Goal: Communication & Community: Answer question/provide support

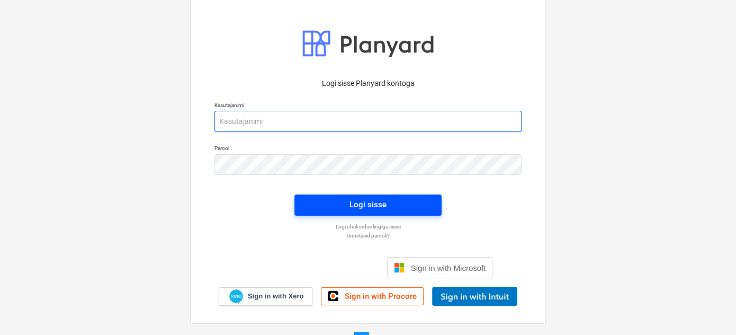
type input "[PERSON_NAME][EMAIL_ADDRESS][DOMAIN_NAME]"
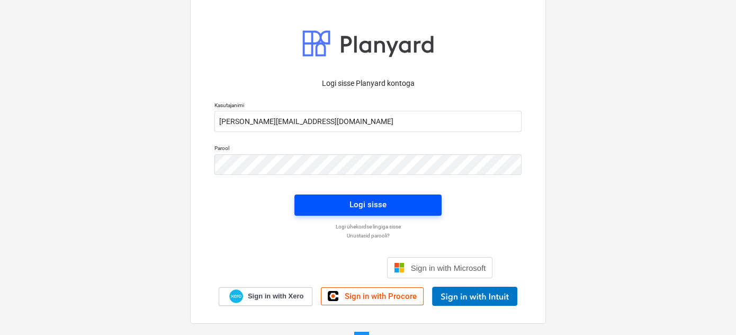
click at [361, 204] on div "Logi sisse" at bounding box center [367, 204] width 37 height 14
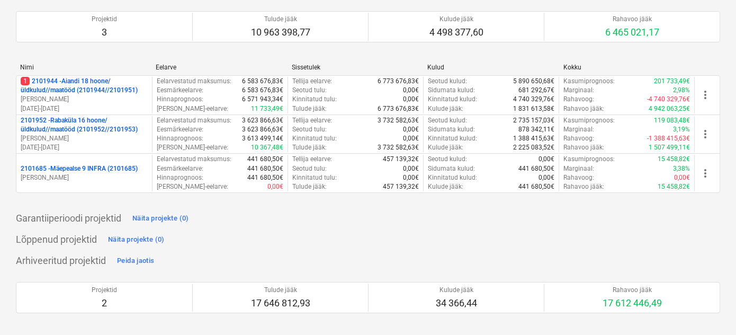
scroll to position [96, 0]
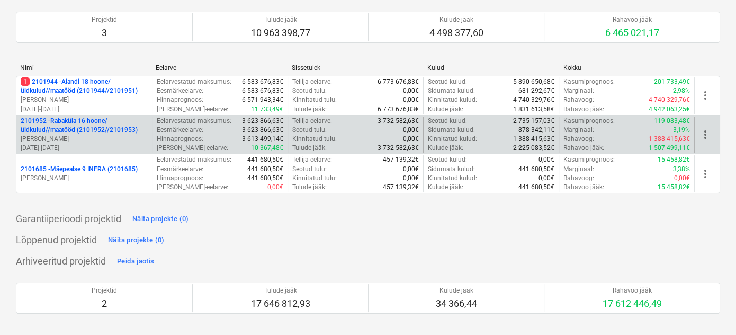
click at [73, 125] on p "2101952 - [GEOGRAPHIC_DATA] 16 hoone/üldkulud//maatööd (2101952//2101953)" at bounding box center [84, 125] width 127 height 18
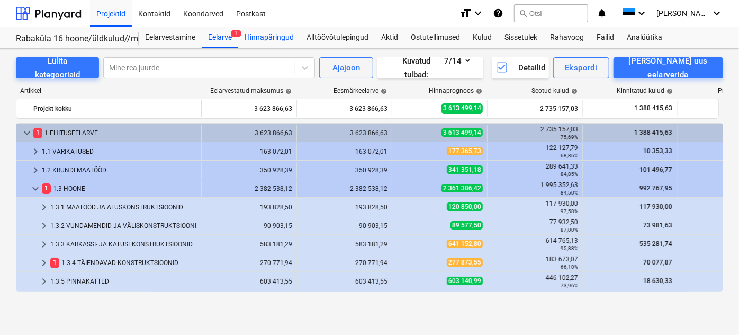
click at [269, 38] on div "Hinnapäringud" at bounding box center [269, 37] width 62 height 21
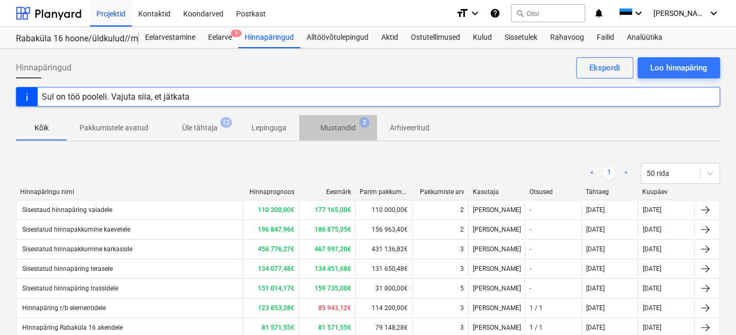
click at [341, 124] on p "Mustandid" at bounding box center [337, 127] width 35 height 11
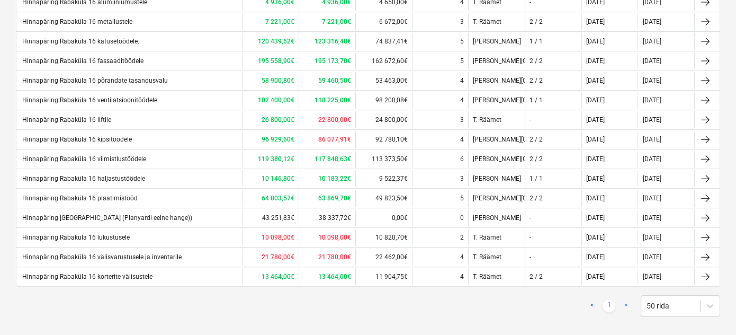
scroll to position [391, 0]
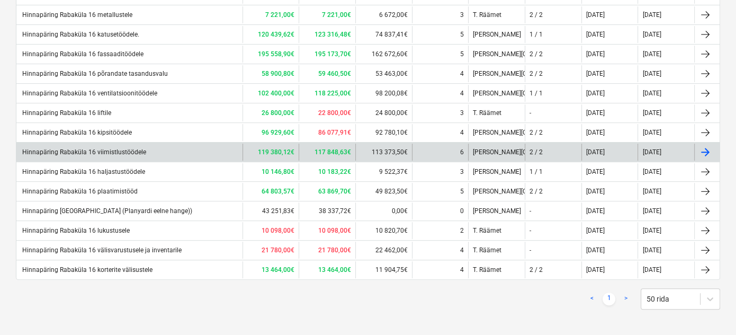
click at [126, 148] on div "Hinnapäring Rabaküla 16 viimistlustöödele" at bounding box center [83, 151] width 125 height 7
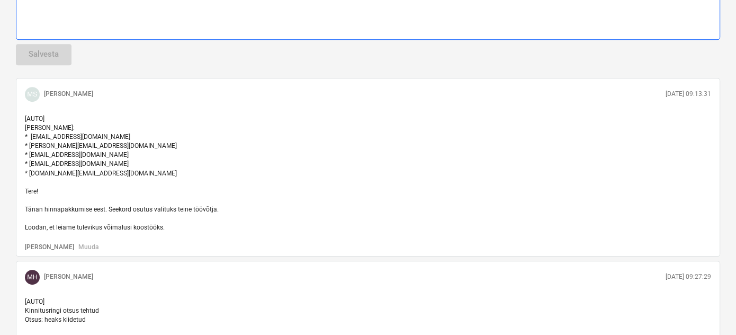
scroll to position [594, 0]
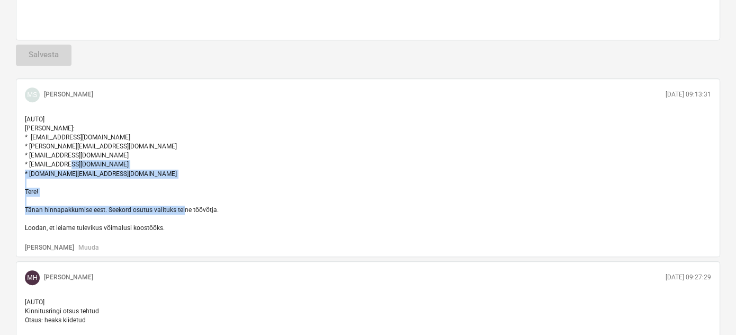
drag, startPoint x: 25, startPoint y: 188, endPoint x: 163, endPoint y: 228, distance: 143.6
click at [163, 228] on p "[AUTO] [PERSON_NAME]: * [EMAIL_ADDRESS][DOMAIN_NAME] * [PERSON_NAME][EMAIL_ADDR…" at bounding box center [368, 174] width 686 height 118
copy span "Tere! Tänan hinnapakkumise eest. Seekord osutus valituks teine töövõtja. Loodan…"
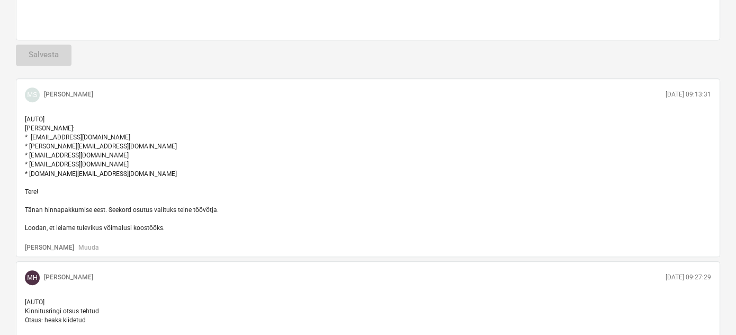
click at [285, 177] on p "[AUTO] [PERSON_NAME]: * [EMAIL_ADDRESS][DOMAIN_NAME] * [PERSON_NAME][EMAIL_ADDR…" at bounding box center [368, 174] width 686 height 118
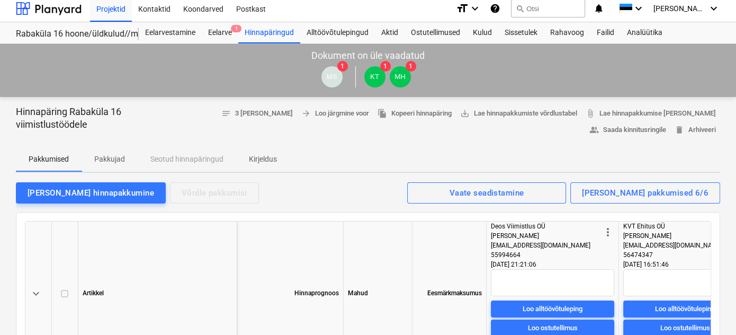
scroll to position [0, 0]
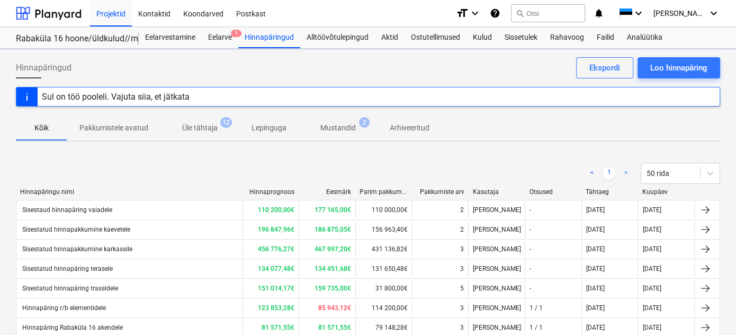
scroll to position [391, 0]
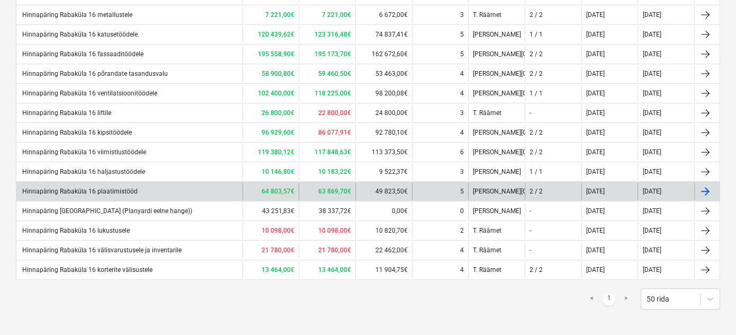
click at [124, 187] on div "Hinnapäring Rabaküla 16 plaatimistööd" at bounding box center [79, 190] width 117 height 7
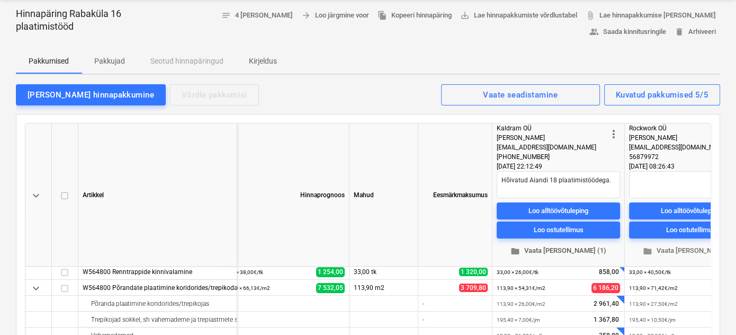
scroll to position [196, 0]
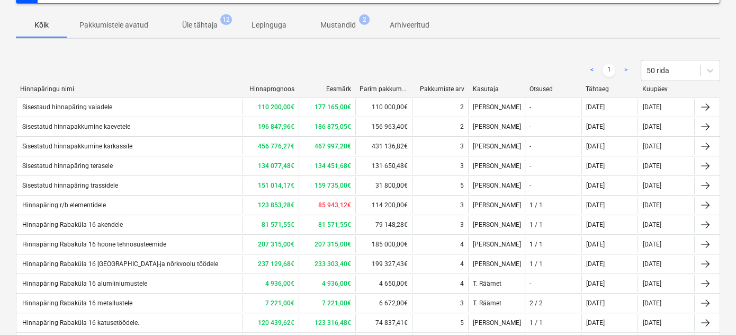
scroll to position [391, 0]
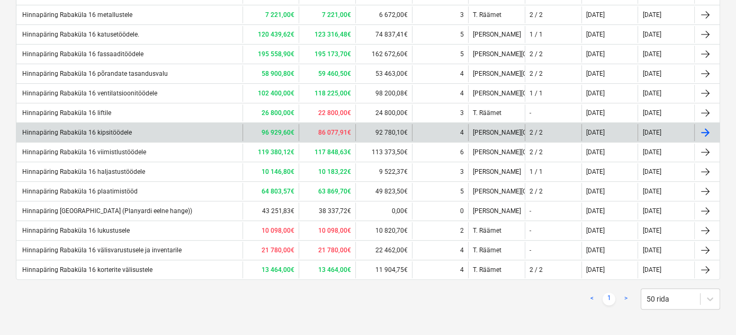
click at [114, 129] on div "Hinnapäring Rabaküla 16 kipsitöödele" at bounding box center [76, 132] width 111 height 7
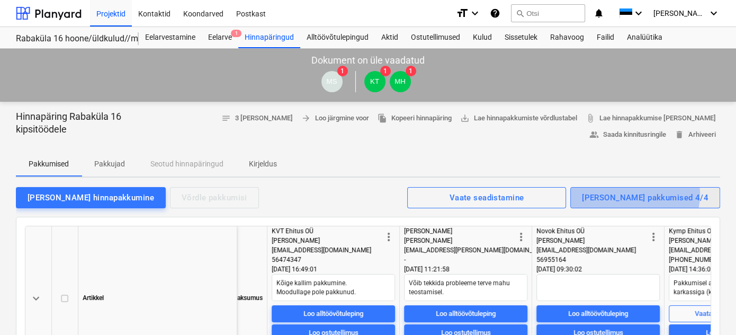
click at [668, 194] on div "[PERSON_NAME] pakkumised 4/4" at bounding box center [645, 198] width 127 height 14
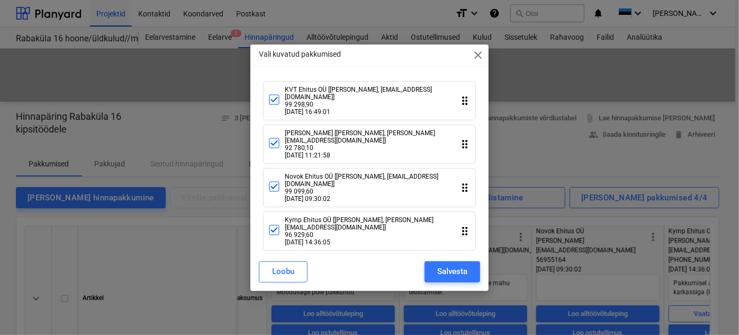
click at [467, 107] on icon "drag_indicator" at bounding box center [465, 100] width 13 height 13
click at [477, 58] on span "close" at bounding box center [478, 55] width 13 height 13
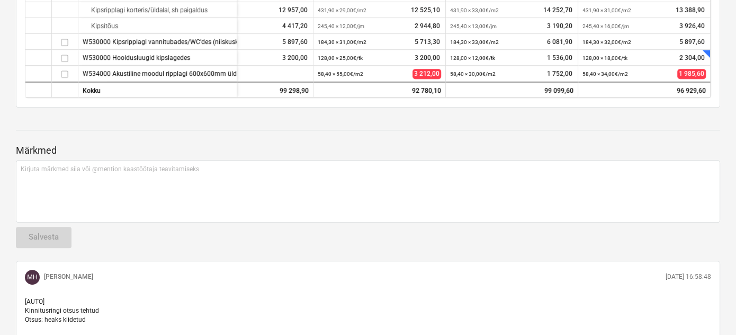
scroll to position [410, 0]
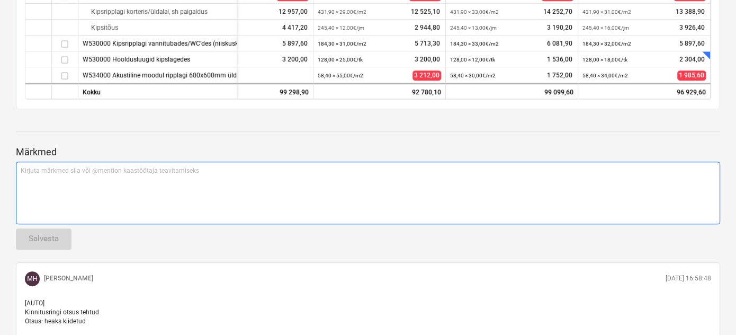
click at [181, 173] on p "Kirjuta märkmed siia või @mention kaastöötaja teavitamiseks ﻿" at bounding box center [368, 170] width 695 height 9
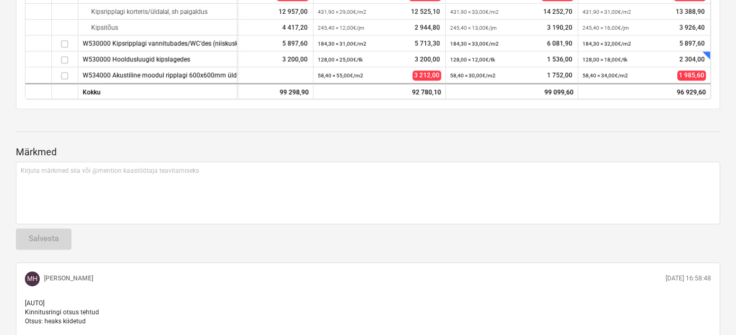
click at [204, 141] on div at bounding box center [368, 141] width 704 height 8
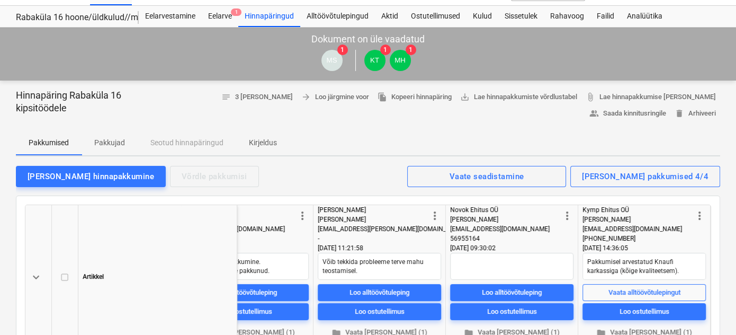
scroll to position [22, 0]
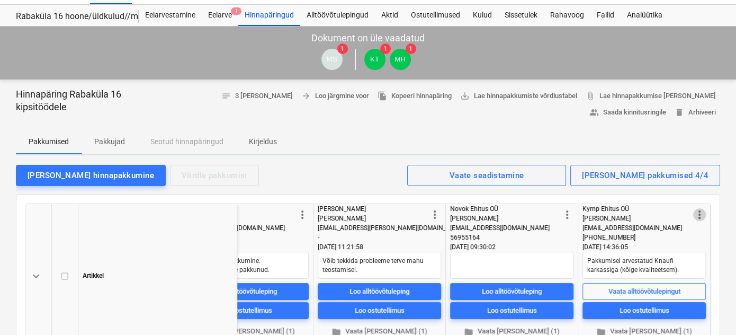
click at [697, 218] on span "more_vert" at bounding box center [699, 214] width 13 height 13
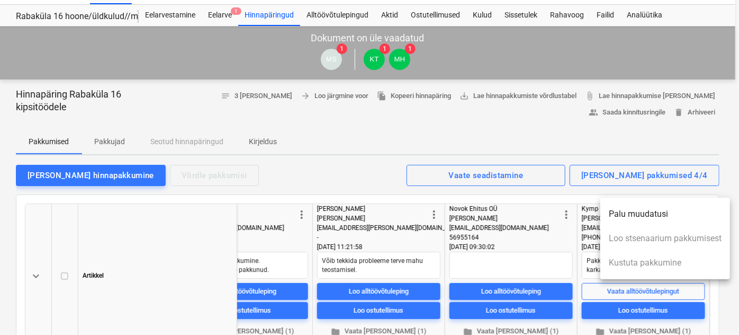
click at [570, 133] on div at bounding box center [369, 167] width 739 height 335
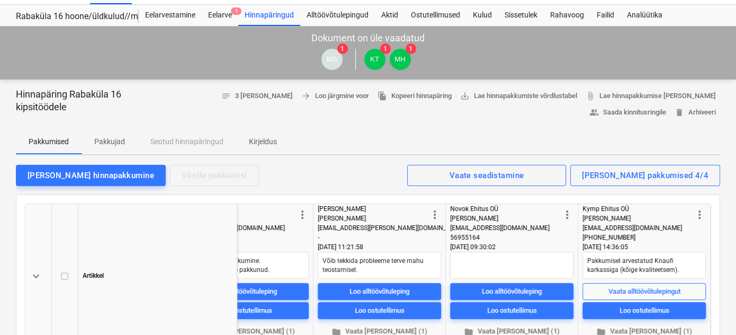
scroll to position [339, 330]
click at [268, 138] on p "Kirjeldus" at bounding box center [263, 141] width 28 height 11
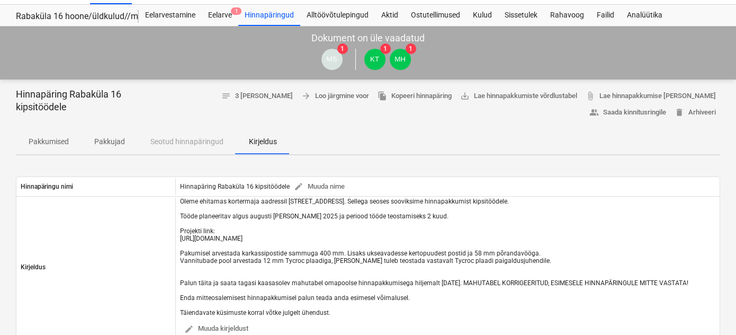
click at [113, 141] on p "Pakkujad" at bounding box center [109, 141] width 31 height 11
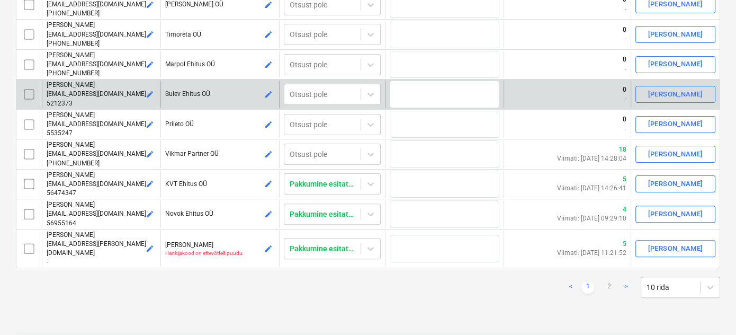
scroll to position [308, 0]
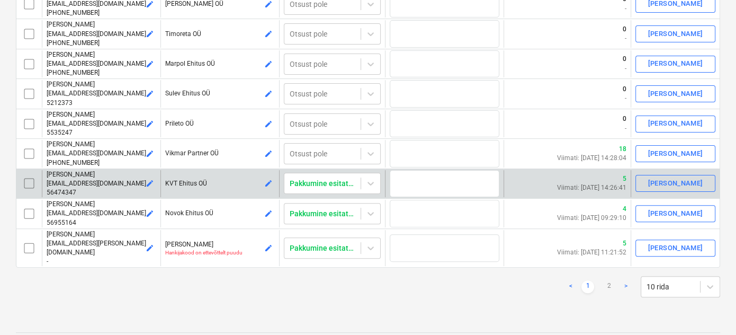
click at [31, 184] on input "checkbox" at bounding box center [29, 183] width 17 height 17
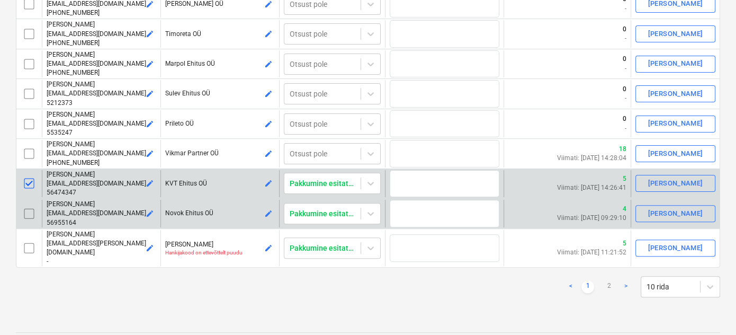
click at [28, 213] on input "checkbox" at bounding box center [29, 213] width 17 height 17
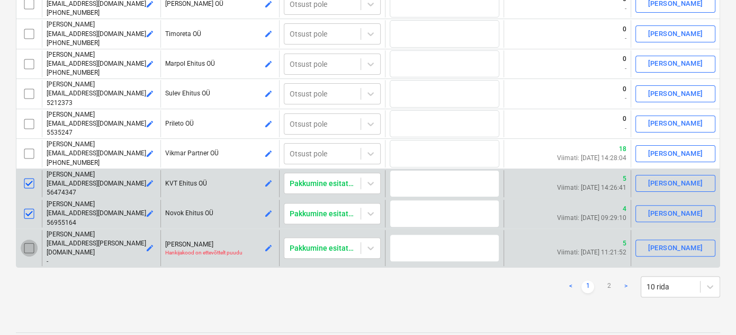
click at [29, 240] on input "checkbox" at bounding box center [29, 247] width 17 height 17
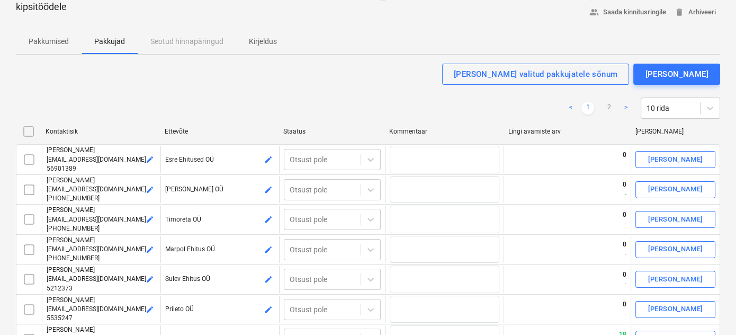
scroll to position [121, 0]
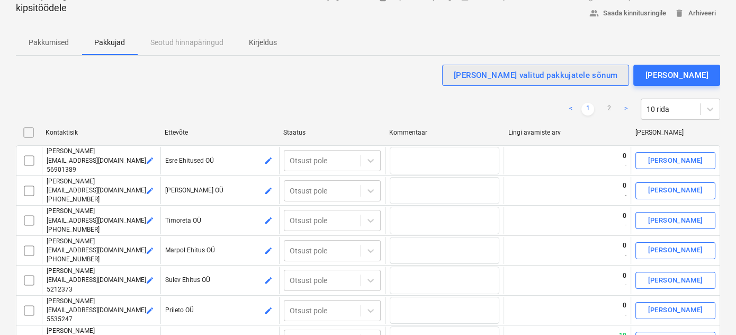
click at [574, 73] on div "[PERSON_NAME] valitud pakkujatele sõnum" at bounding box center [536, 75] width 164 height 14
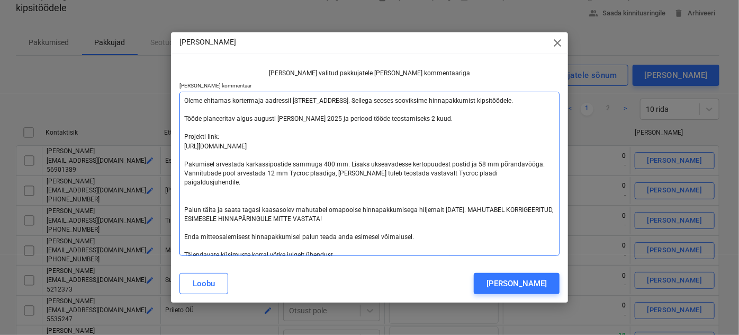
drag, startPoint x: 347, startPoint y: 249, endPoint x: 227, endPoint y: 181, distance: 138.0
click at [227, 181] on textarea "Oleme ehitamas kortermaja aadressil [STREET_ADDRESS]. Sellega seoses sooviksime…" at bounding box center [369, 174] width 380 height 164
type textarea "x"
type textarea "Oleme ehitamas kortermaja aadressil [STREET_ADDRESS]. Sellega seoses sooviksime…"
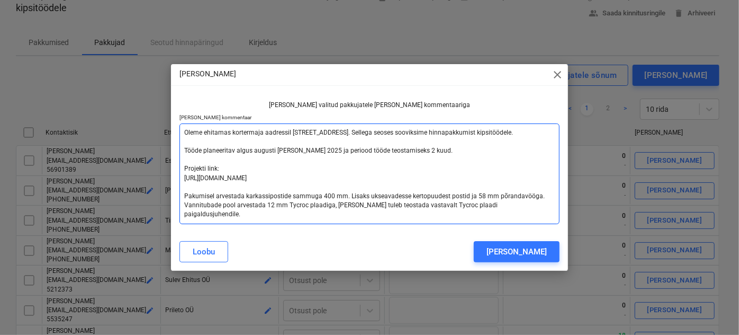
drag, startPoint x: 290, startPoint y: 212, endPoint x: 216, endPoint y: 177, distance: 81.7
click at [216, 177] on textarea "Oleme ehitamas kortermaja aadressil [STREET_ADDRESS]. Sellega seoses sooviksime…" at bounding box center [369, 173] width 380 height 101
type textarea "x"
type textarea "Oleme ehitamas kortermaja aadressil [STREET_ADDRESS]. Sellega seoses sooviksime…"
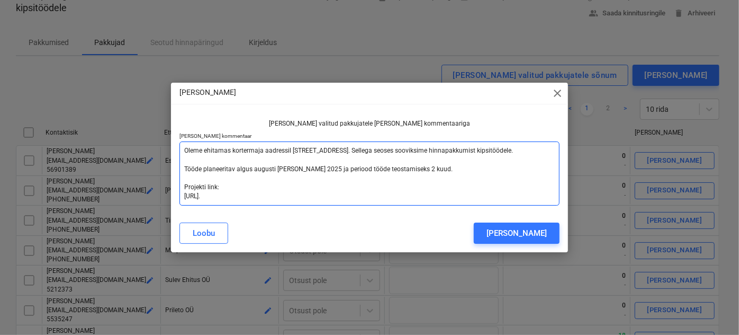
drag, startPoint x: 228, startPoint y: 197, endPoint x: 182, endPoint y: 150, distance: 65.1
click at [182, 150] on textarea "Oleme ehitamas kortermaja aadressil [STREET_ADDRESS]. Sellega seoses sooviksime…" at bounding box center [369, 173] width 380 height 64
type textarea "x"
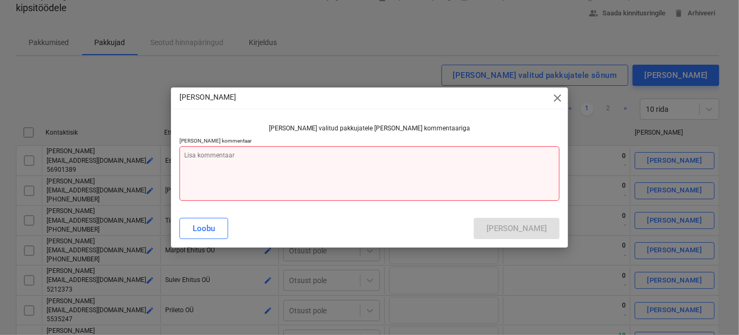
paste textarea "Tere! Tänan hinnapakkumise eest. Seekord osutus valituks teine töövõtja. Loodan…"
type textarea "x"
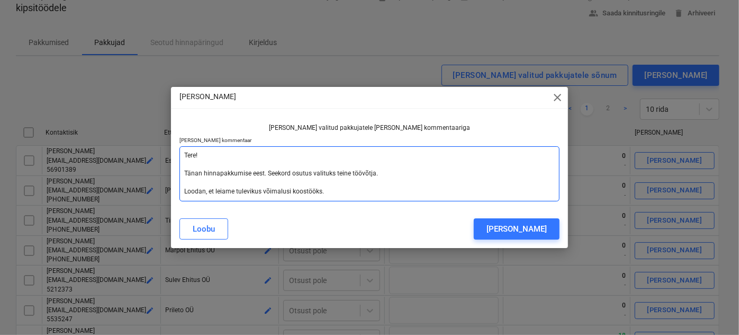
type textarea "Tere! Tänan hinnapakkumise eest. Seekord osutus valituks teine töövõtja. Loodan…"
click at [265, 175] on textarea "Tere! Tänan hinnapakkumise eest. Seekord osutus valituks teine töövõtja. Loodan…" at bounding box center [369, 173] width 380 height 55
type textarea "x"
type textarea "Tere! Tänan hinnapakkumise eest. PSeekord osutus valituks teine töövõtja. Looda…"
type textarea "x"
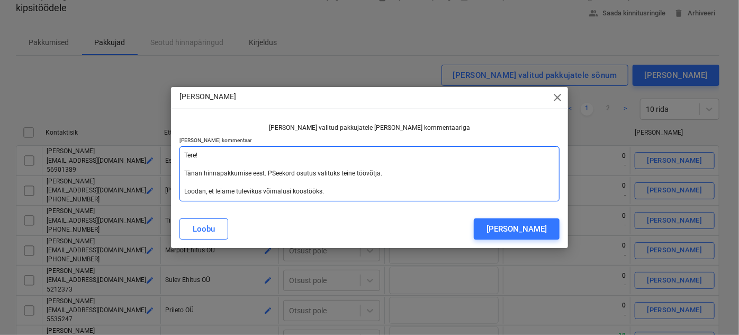
type textarea "Tere! Tänan hinnapakkumise eest. PiSeekord osutus valituks teine töövõtja. Lood…"
type textarea "x"
type textarea "Tere! Tänan hinnapakkumise eest. PikSeekord osutus valituks teine töövõtja. Loo…"
type textarea "x"
type textarea "Tere! Tänan hinnapakkumise eest. PikaSeekord osutus valituks teine töövõtja. Lo…"
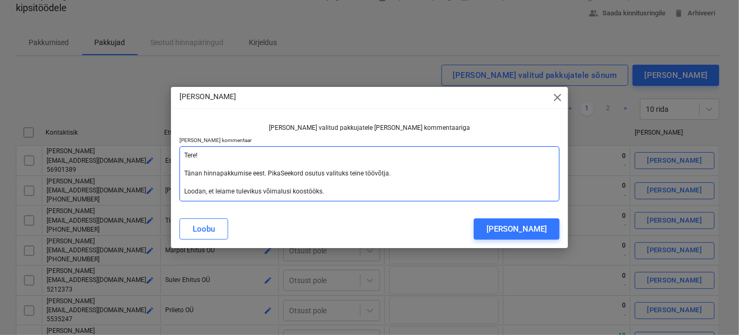
type textarea "x"
type textarea "Tere! Tänan hinnapakkumise eest. Pika Seekord osutus valituks teine töövõtja. L…"
type textarea "x"
type textarea "Tere! Tänan hinnapakkumise eest. Pika oSeekord osutus valituks teine töövõtja. …"
type textarea "x"
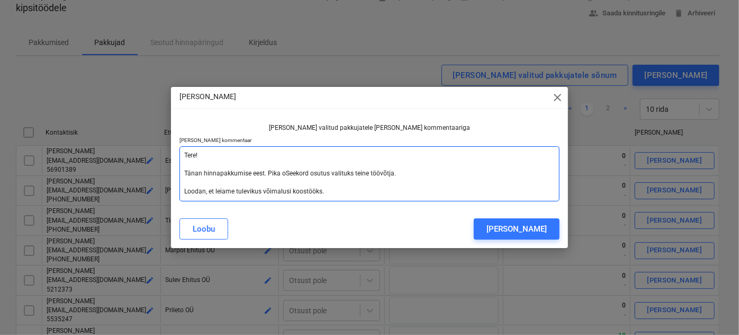
type textarea "Tere! Tänan hinnapakkumise eest. Pika otSeekord osutus valituks teine töövõtja.…"
type textarea "x"
type textarea "Tere! Tänan hinnapakkumise eest. Pika otsSeekord osutus valituks teine töövõtja…"
type textarea "x"
type textarea "Tere! Tänan hinnapakkumise eest. Pika otsusSeekord osutus valituks teine töövõt…"
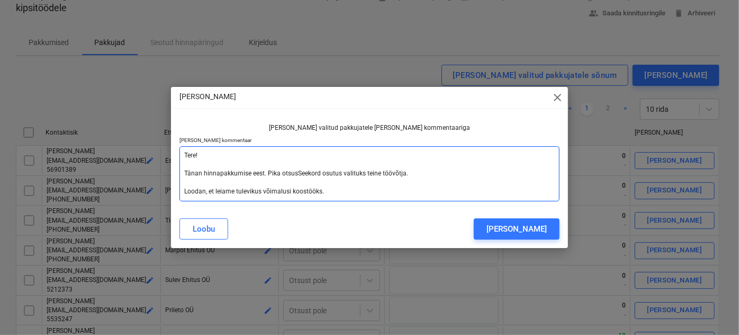
type textarea "x"
type textarea "Tere! Tänan hinnapakkumise eest. Pika otsustSeekord osutus valituks teine töövõ…"
type textarea "x"
type textarea "Tere! Tänan hinnapakkumise eest. Pika otsustaSeekord osutus valituks teine tööv…"
type textarea "x"
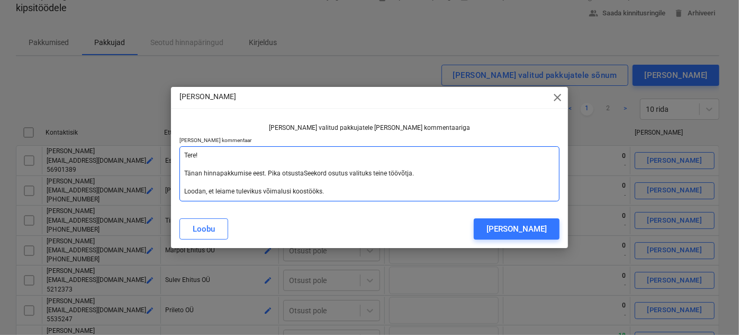
type textarea "Tere! Tänan hinnapakkumise eest. Pika otsustamSeekord osutus valituks teine töö…"
type textarea "x"
type textarea "Tere! Tänan hinnapakkumise eest. Pika otsustamiSeekord osutus valituks teine tö…"
type textarea "x"
type textarea "Tere! Tänan hinnapakkumise eest. Pika otsustamisSeekord osutus valituks teine t…"
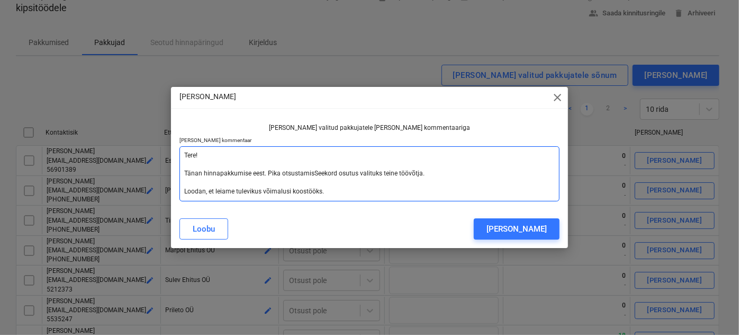
type textarea "x"
type textarea "Tere! Tänan hinnapakkumise eest. Pika otsustamise Seekord osutus valituks teine…"
type textarea "x"
type textarea "Tere! Tänan hinnapakkumise eest. Pika otsustamise pSeekord osutus valituks tein…"
type textarea "x"
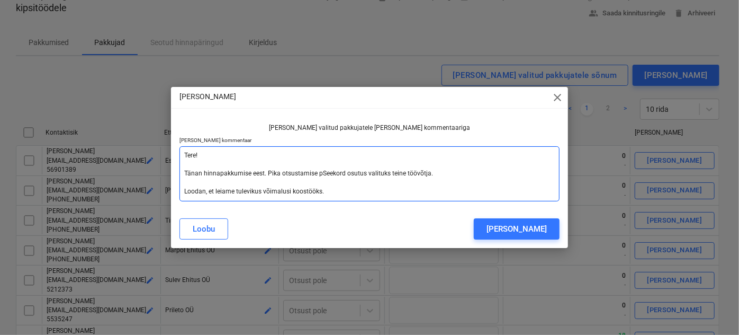
type textarea "Tere! Tänan hinnapakkumise eest. Pika otsustamise prSeekord osutus valituks tei…"
type textarea "x"
type textarea "Tere! Tänan hinnapakkumise eest. Pika otsustamise proSeekord osutus valituks te…"
type textarea "x"
type textarea "Tere! Tänan hinnapakkumise eest. Pika otsustamise protSeekord osutus valituks t…"
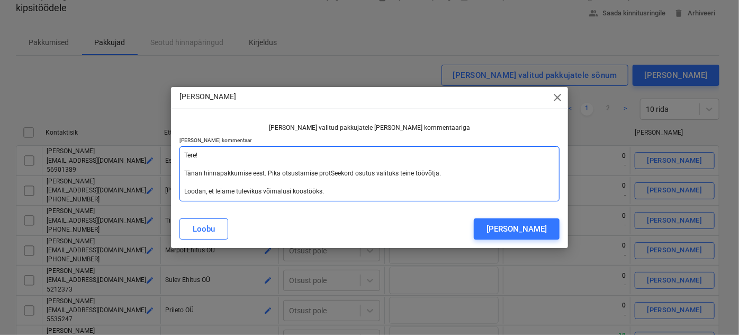
type textarea "x"
type textarea "Tere! Tänan hinnapakkumise eest. Pika otsustamise protsSeekord osutus valituks …"
type textarea "x"
type textarea "Tere! Tänan hinnapakkumise eest. Pika otsustamise protseSeekord osutus valituks…"
type textarea "x"
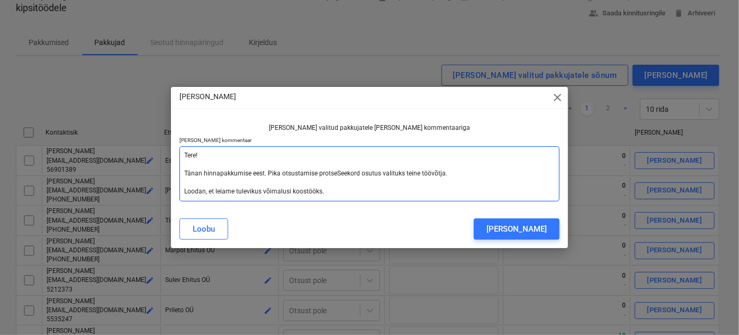
type textarea "Tere! Tänan hinnapakkumise eest. Pika otsustamise protsesSeekord osutus valituk…"
type textarea "x"
type textarea "Tere! Tänan hinnapakkumise eest. Pika otsustamise protsessSeekord osutus valitu…"
type textarea "x"
type textarea "Tere! Tänan hinnapakkumise eest. Pika otsustamise protsessiSeekord osutus valit…"
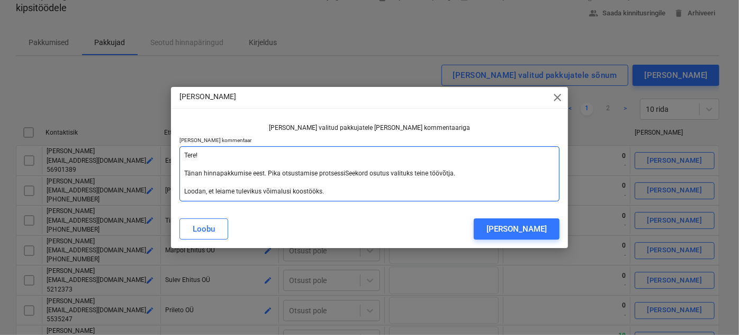
type textarea "x"
type textarea "Tere! Tänan hinnapakkumise eest. Pika otsustamise protsessi Seekord osutus vali…"
type textarea "x"
type textarea "Tere! Tänan hinnapakkumise eest. Pika otsustamise protsessi tSeekord osutus val…"
type textarea "x"
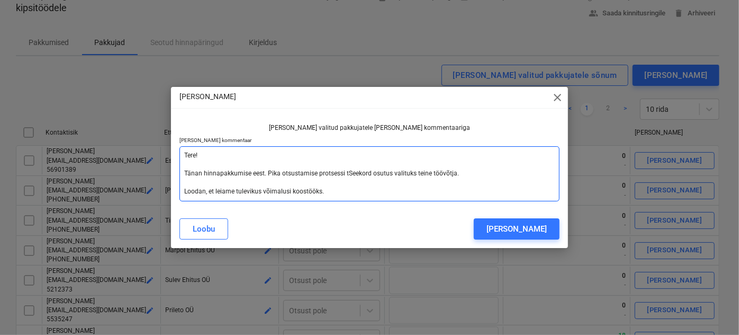
type textarea "Tere! Tänan hinnapakkumise eest. Pika otsustamise protsessi tuSeekord osutus va…"
type textarea "x"
type textarea "Tere! Tänan hinnapakkumise eest. Pika otsustamise protsessi tuleSeekord osutus …"
type textarea "x"
type textarea "Tere! Tänan hinnapakkumise eest. Pika otsustamise protsessi tulemSeekord osutus…"
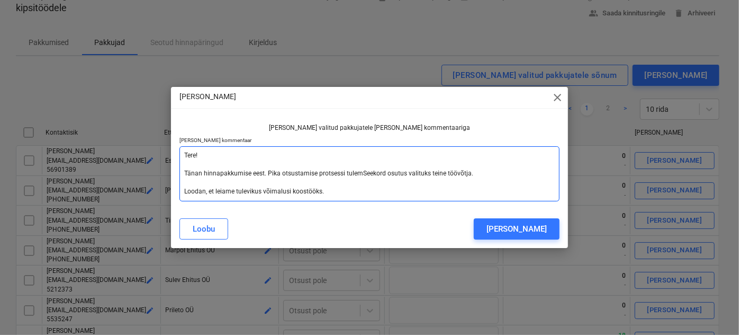
type textarea "x"
type textarea "Tere! Tänan hinnapakkumise eest. Pika otsustamise protsessi tulemuSeekord osutu…"
type textarea "x"
type textarea "Tere! Tänan hinnapakkumise eest. Pika otsustamise protsessi tulemusSeekord osut…"
type textarea "x"
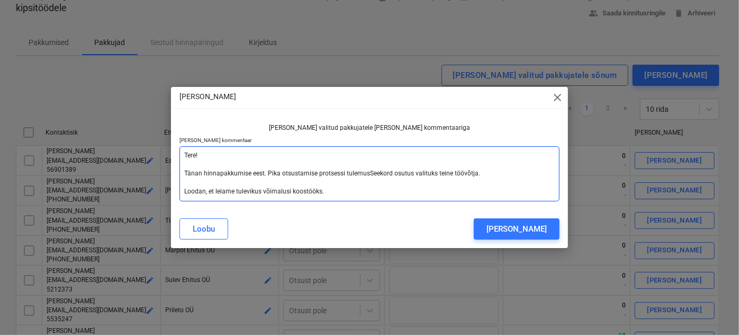
type textarea "Tere! Tänan hinnapakkumise eest. Pika otsustamise protsessi tulemuseSeekord osu…"
type textarea "x"
type textarea "Tere! Tänan hinnapakkumise eest. Pika otsustamise protsessi tulemusenSeekord os…"
type textarea "x"
type textarea "Tere! Tänan hinnapakkumise eest. Pika otsustamise protsessi tulemusenaSeekord o…"
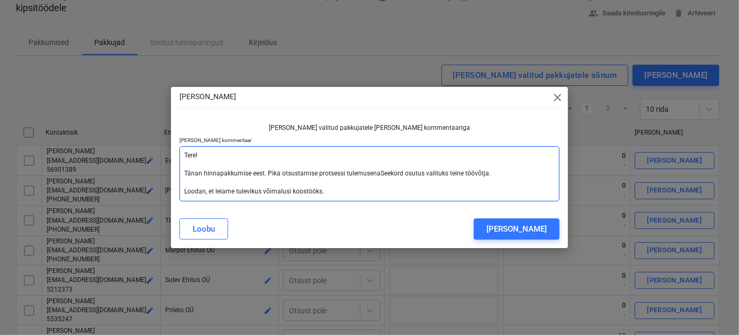
type textarea "x"
type textarea "Tere! Tänan hinnapakkumise eest. Pika otsustamise protsessi tulemusena Seekord …"
type textarea "x"
type textarea "Tere! Tänan hinnapakkumise eest. Pika otsustamise protsessi tulemusena oSeekord…"
type textarea "x"
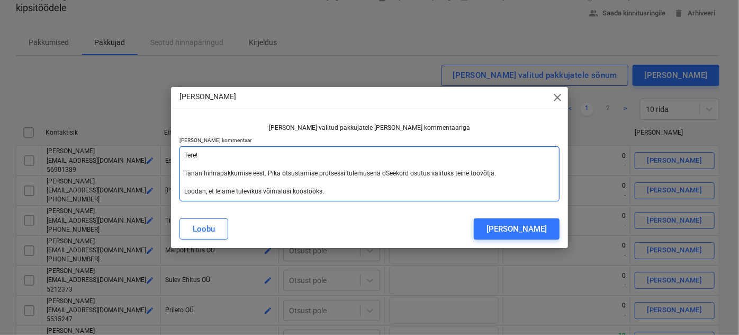
type textarea "Tere! Tänan hinnapakkumise eest. Pika otsustamise protsessi tulemusena osSeekor…"
type textarea "x"
type textarea "Tere! Tänan hinnapakkumise eest. Pika otsustamise protsessi tulemusena osuSeeko…"
type textarea "x"
type textarea "Tere! Tänan hinnapakkumise eest. Pika otsustamise protsessi tulemusena osutSeek…"
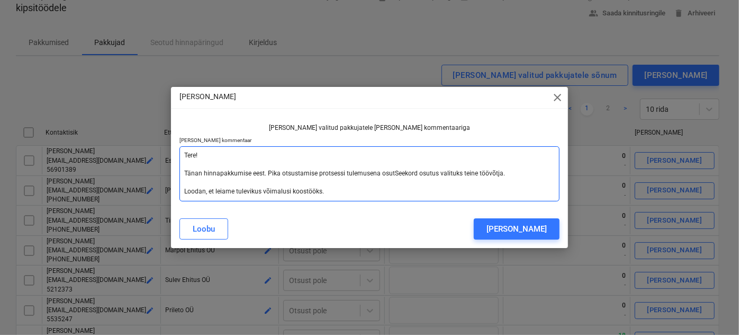
type textarea "x"
type textarea "Tere! Tänan hinnapakkumise eest. Pika otsustamise protsessi tulemusena osutuSee…"
type textarea "x"
type textarea "Tere! Tänan hinnapakkumise eest. Pika otsustamise protsessi tulemusena osutusSe…"
type textarea "x"
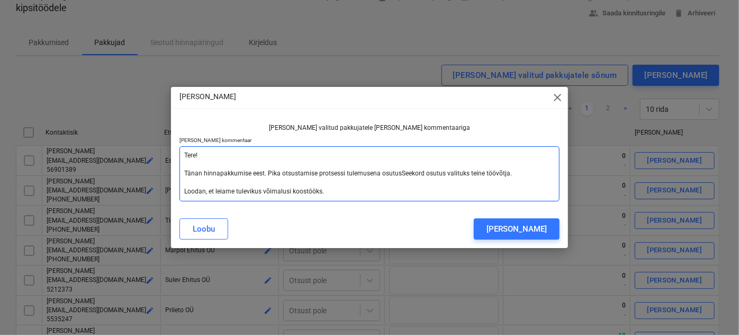
type textarea "Tere! Tänan hinnapakkumise eest. Pika otsustamise protsessi tulemusena osutus S…"
type textarea "x"
type textarea "Tere! Tänan hinnapakkumise eest. Pika otsustamise protsessi tulemusena osutus s…"
click at [443, 174] on textarea "Tere! Tänan hinnapakkumise eest. Pika otsustamise protsessi tulemusena osutus s…" at bounding box center [369, 173] width 380 height 55
type textarea "x"
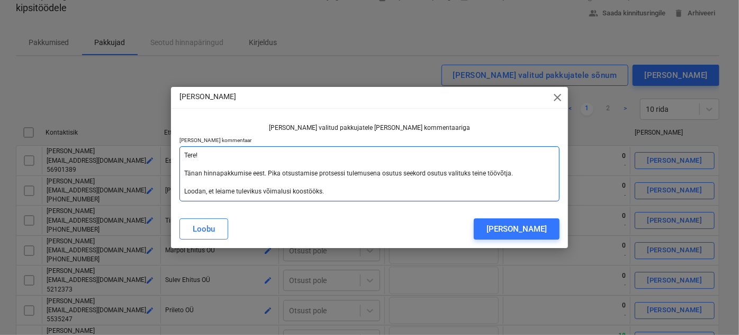
type textarea "Tere! Tänan hinnapakkumise eest. Pika otsustamise protsessi tulemusena osutus s…"
type textarea "x"
type textarea "Tere! Tänan hinnapakkumise eest. Pika otsustamise protsessi tulemusena osutus s…"
type textarea "x"
type textarea "Tere! Tänan hinnapakkumise eest. Pika otsustamise protsessi tulemusena osutus s…"
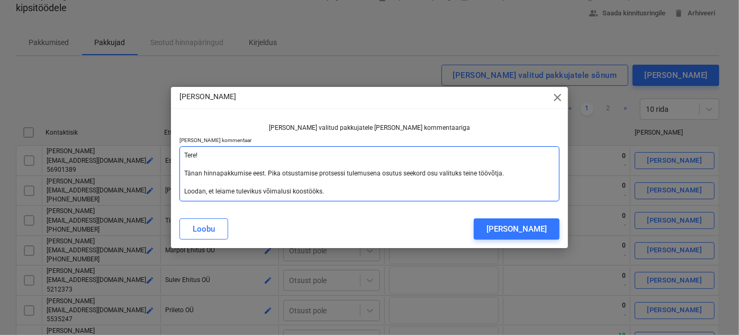
type textarea "x"
type textarea "Tere! Tänan hinnapakkumise eest. Pika otsustamise protsessi tulemusena osutus s…"
type textarea "x"
type textarea "Tere! Tänan hinnapakkumise eest. Pika otsustamise protsessi tulemusena osutus s…"
type textarea "x"
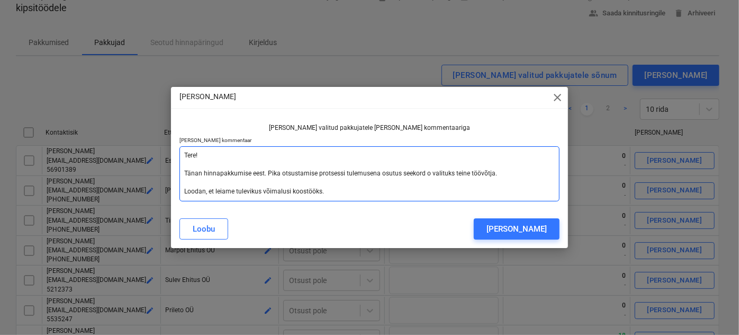
type textarea "Tere! Tänan hinnapakkumise eest. Pika otsustamise protsessi tulemusena osutus s…"
type textarea "x"
drag, startPoint x: 185, startPoint y: 154, endPoint x: 323, endPoint y: 188, distance: 142.5
click at [323, 188] on textarea "Tere! Tänan hinnapakkumise eest. Pika otsustamise protsessi tulemusena osutus s…" at bounding box center [369, 173] width 380 height 55
click at [464, 188] on textarea "Tere! Tänan hinnapakkumise eest. Pika otsustamise protsessi tulemusena osutus s…" at bounding box center [369, 173] width 380 height 55
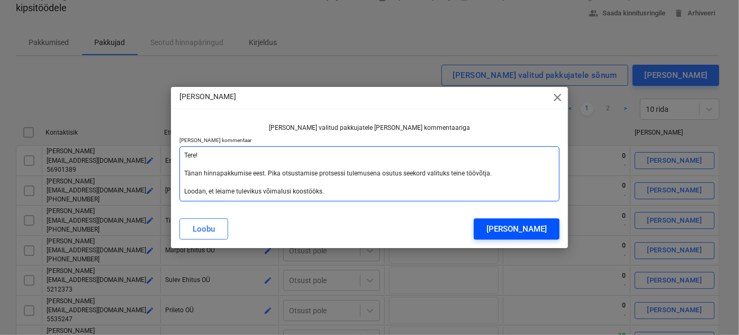
type textarea "Tere! Tänan hinnapakkumise eest. Pika otsustamise protsessi tulemusena osutus s…"
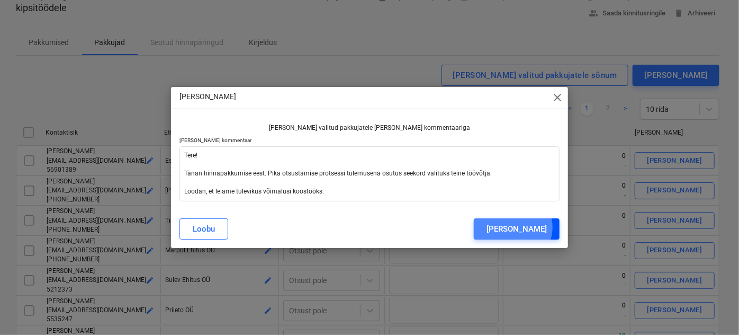
click at [524, 227] on div "[PERSON_NAME]" at bounding box center [517, 229] width 60 height 14
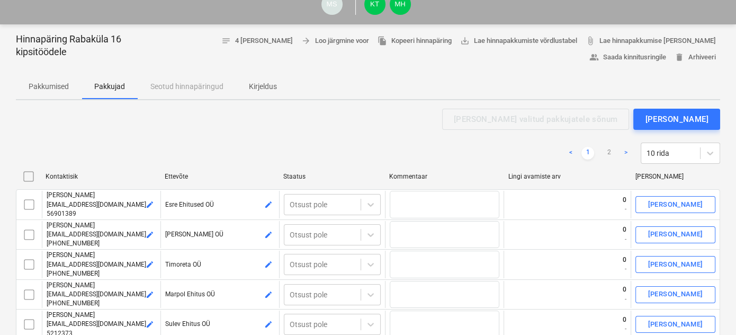
scroll to position [16, 0]
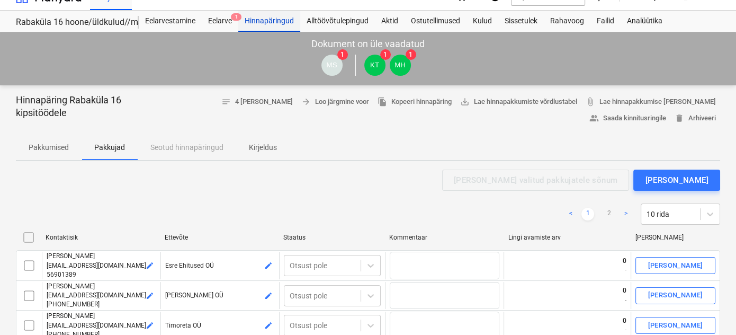
click at [267, 20] on div "Hinnapäringud" at bounding box center [269, 21] width 62 height 21
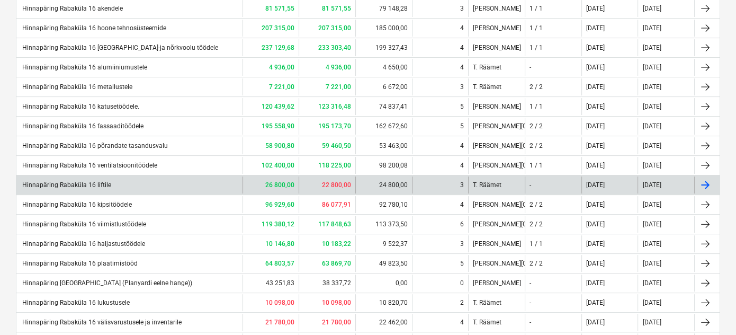
scroll to position [319, 0]
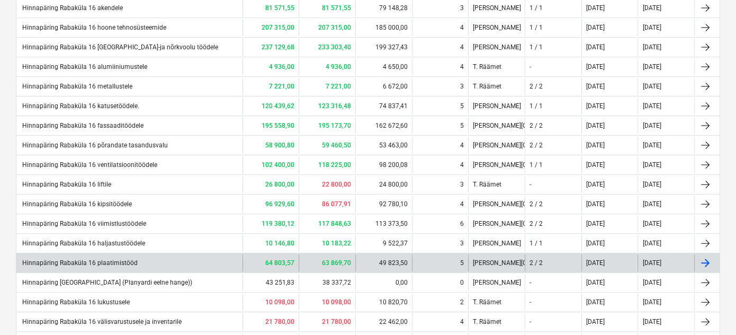
click at [124, 259] on div "Hinnapäring Rabaküla 16 plaatimistööd" at bounding box center [79, 262] width 117 height 7
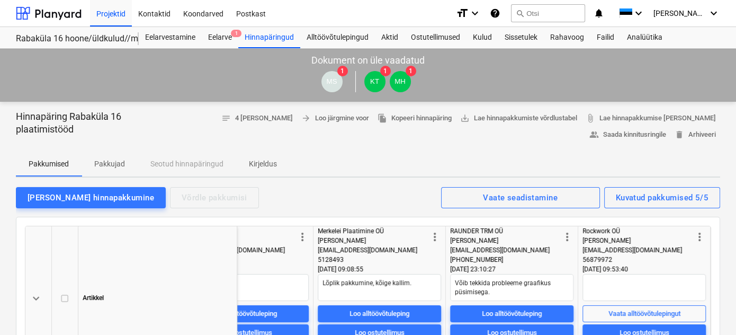
click at [116, 163] on p "Pakkujad" at bounding box center [109, 163] width 31 height 11
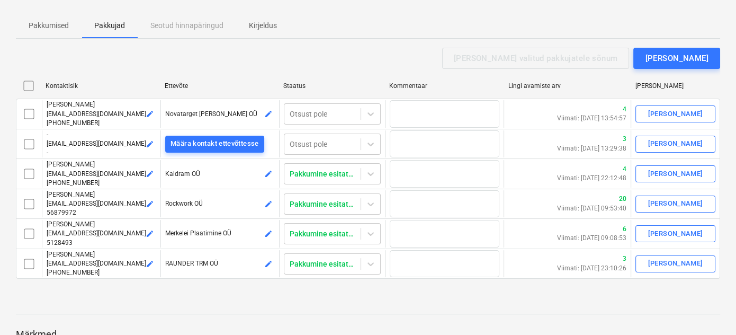
scroll to position [138, 0]
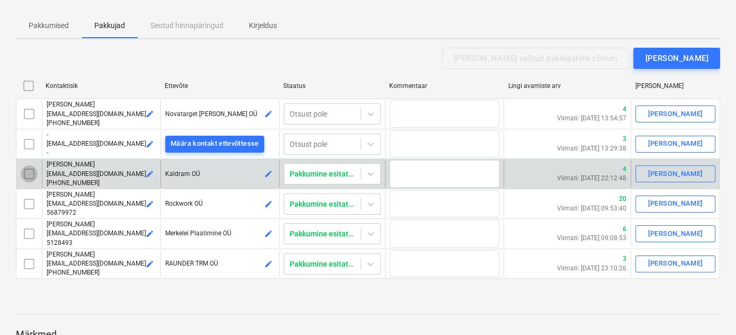
click at [26, 171] on input "checkbox" at bounding box center [29, 173] width 17 height 17
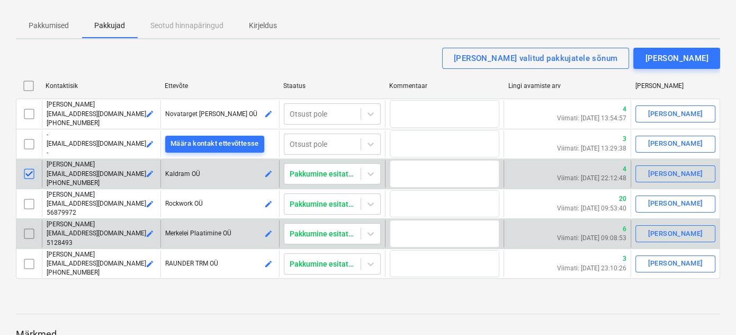
click at [29, 229] on input "checkbox" at bounding box center [29, 233] width 17 height 17
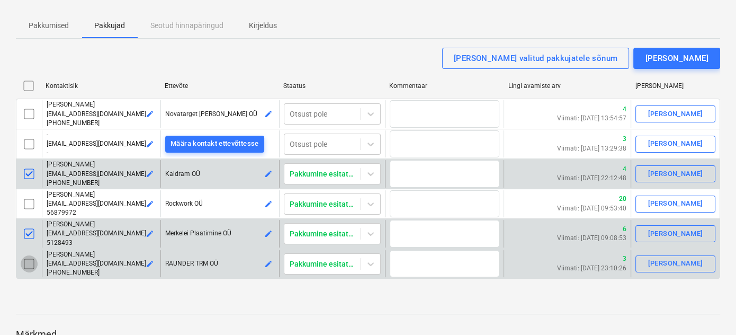
click at [30, 262] on input "checkbox" at bounding box center [29, 263] width 17 height 17
click at [526, 56] on div "[PERSON_NAME] valitud pakkujatele sõnum" at bounding box center [536, 58] width 164 height 14
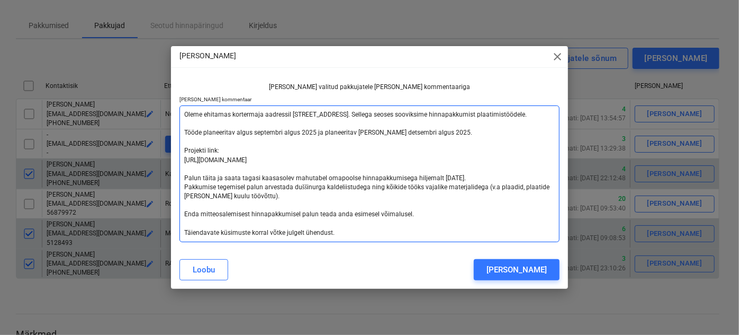
drag, startPoint x: 340, startPoint y: 231, endPoint x: 190, endPoint y: 140, distance: 175.5
click at [190, 140] on textarea "Oleme ehitamas kortermaja aadressil [STREET_ADDRESS]. Sellega seoses sooviksime…" at bounding box center [369, 173] width 380 height 137
type textarea "x"
type textarea "Oleme ehitamas kortermaja aadressil [STREET_ADDRESS]. Sellega seoses sooviksime…"
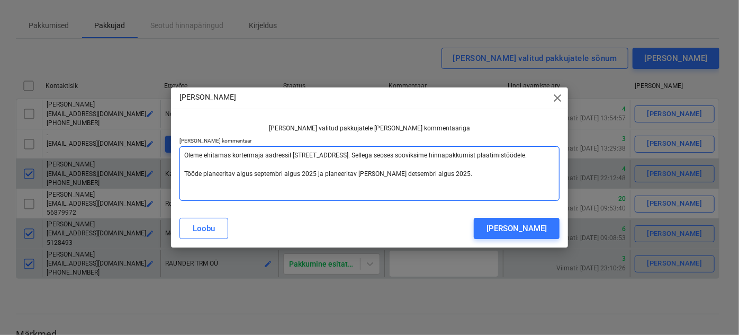
drag, startPoint x: 247, startPoint y: 187, endPoint x: 184, endPoint y: 151, distance: 72.6
click at [184, 151] on textarea "Oleme ehitamas kortermaja aadressil [STREET_ADDRESS]. Sellega seoses sooviksime…" at bounding box center [369, 173] width 380 height 55
type textarea "x"
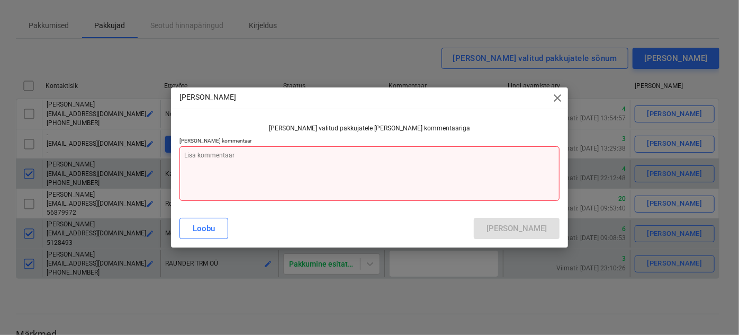
click at [192, 152] on textarea at bounding box center [369, 173] width 380 height 55
paste textarea "Tere! Tänan hinnapakkumise eest. Pika otsustamise protsessi tulemusena osutus s…"
type textarea "x"
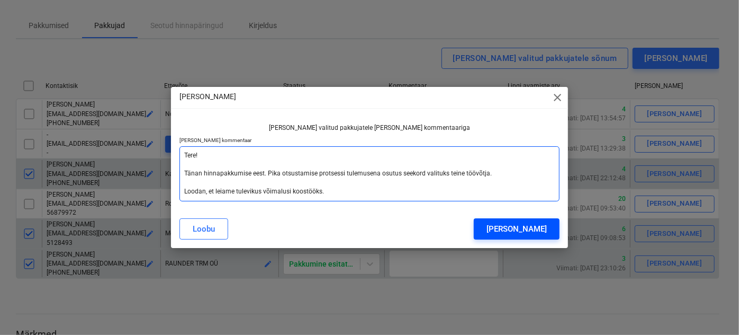
type textarea "Tere! Tänan hinnapakkumise eest. Pika otsustamise protsessi tulemusena osutus s…"
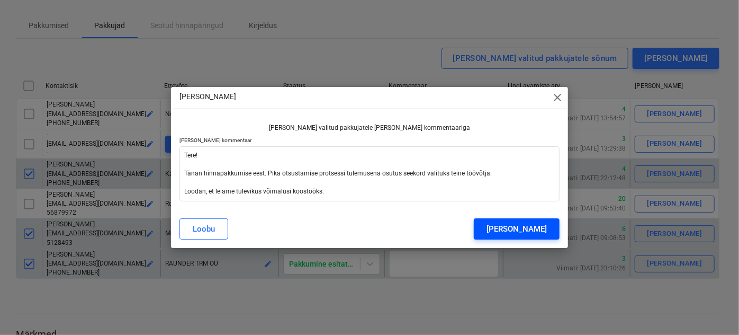
click at [518, 227] on div "[PERSON_NAME]" at bounding box center [517, 229] width 60 height 14
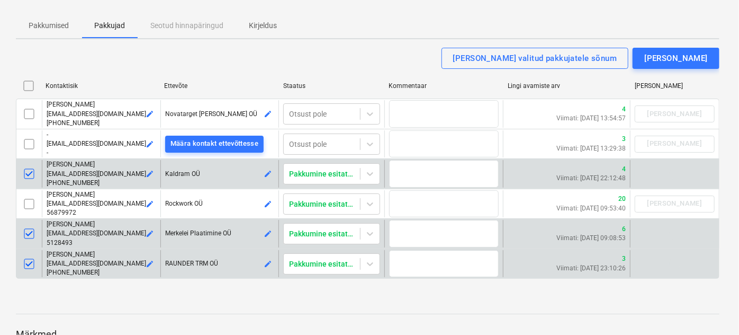
type textarea "x"
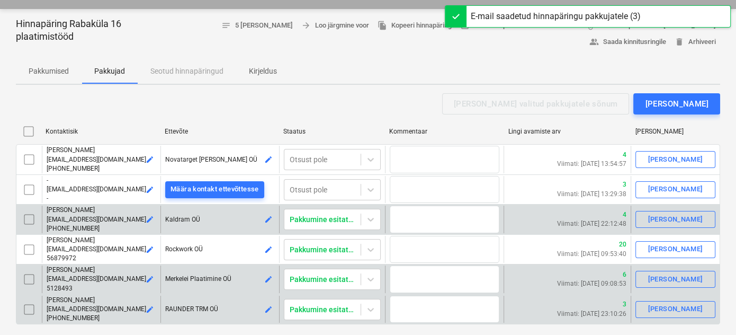
scroll to position [0, 0]
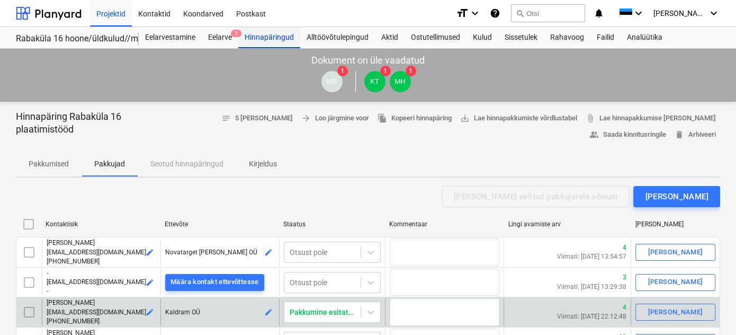
click at [271, 34] on div "Hinnapäringud" at bounding box center [269, 37] width 62 height 21
